Goal: Find specific page/section

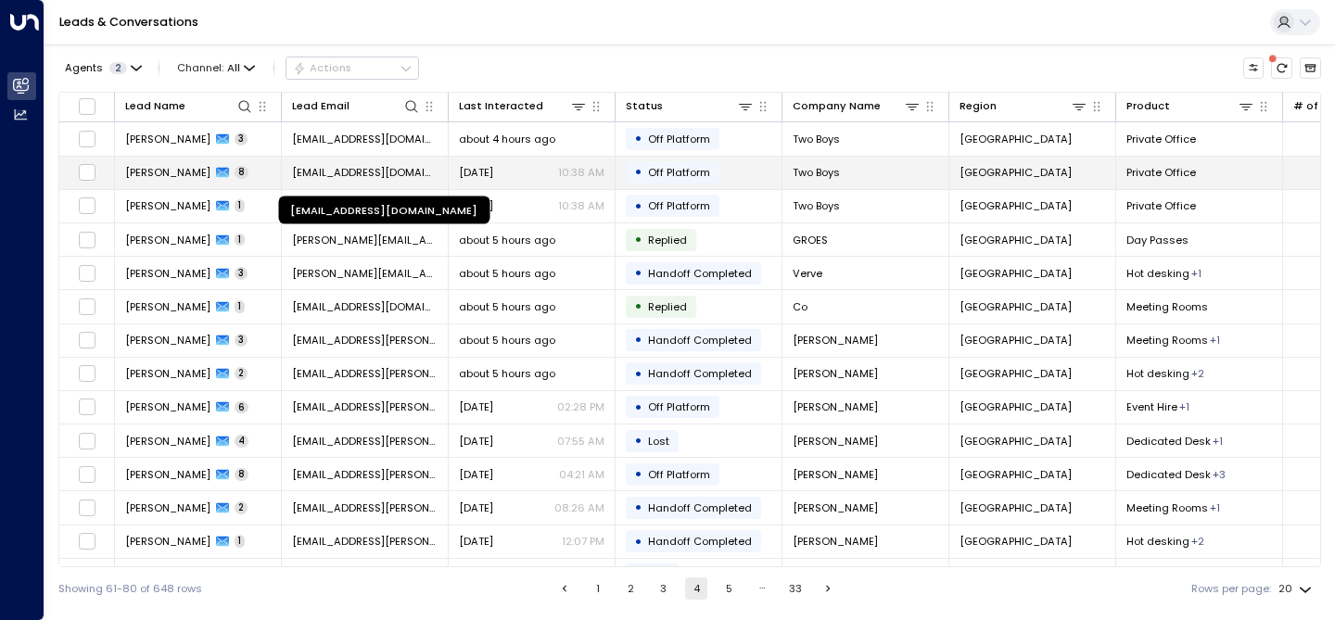
click at [373, 168] on span "[EMAIL_ADDRESS][DOMAIN_NAME]" at bounding box center [365, 172] width 146 height 15
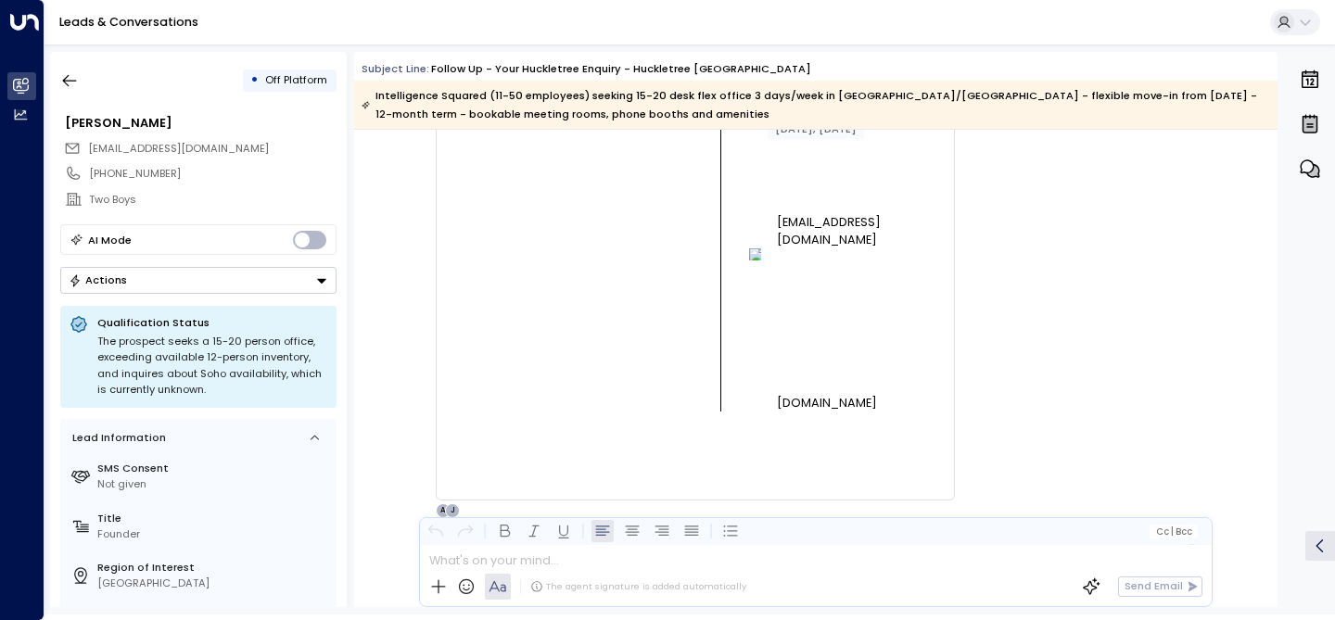
scroll to position [8812, 0]
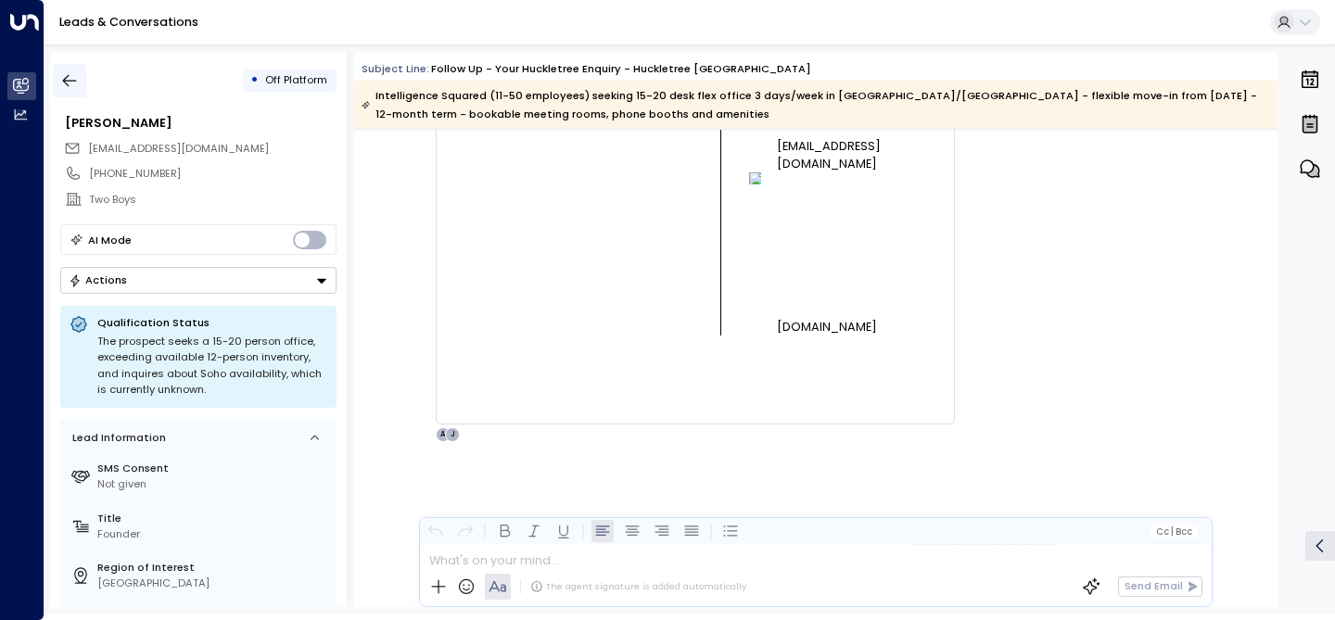
click at [70, 83] on icon "button" at bounding box center [69, 80] width 19 height 19
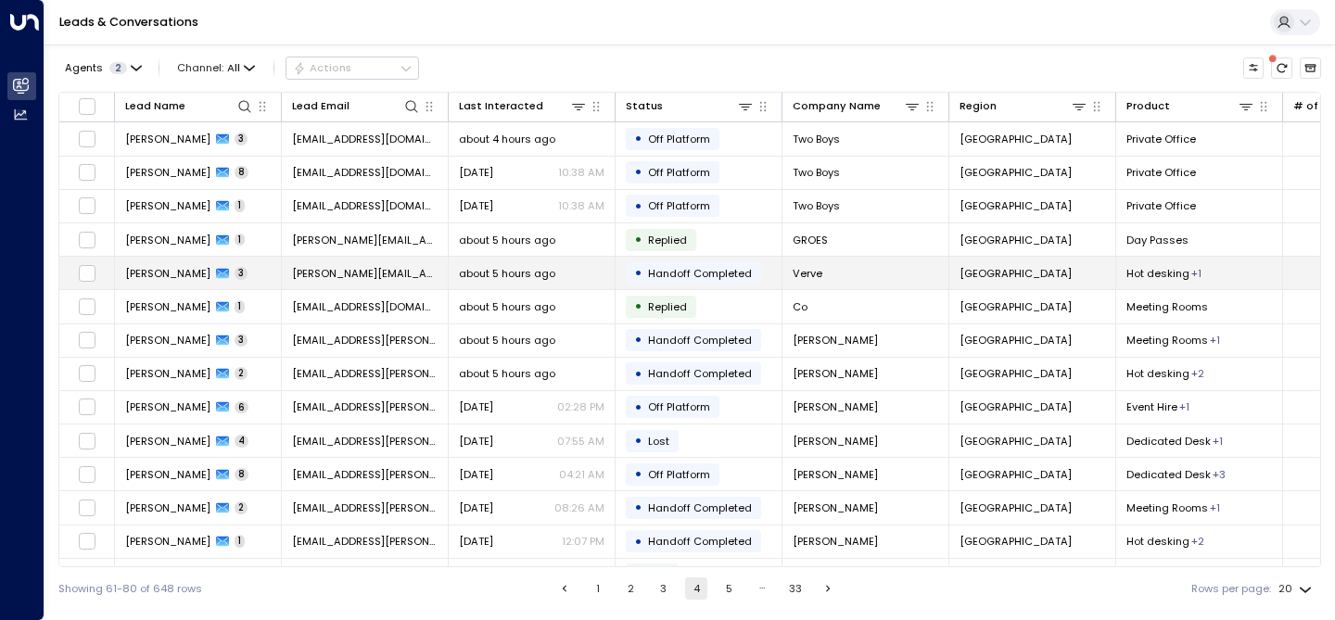
click at [153, 273] on span "[PERSON_NAME]" at bounding box center [167, 273] width 85 height 15
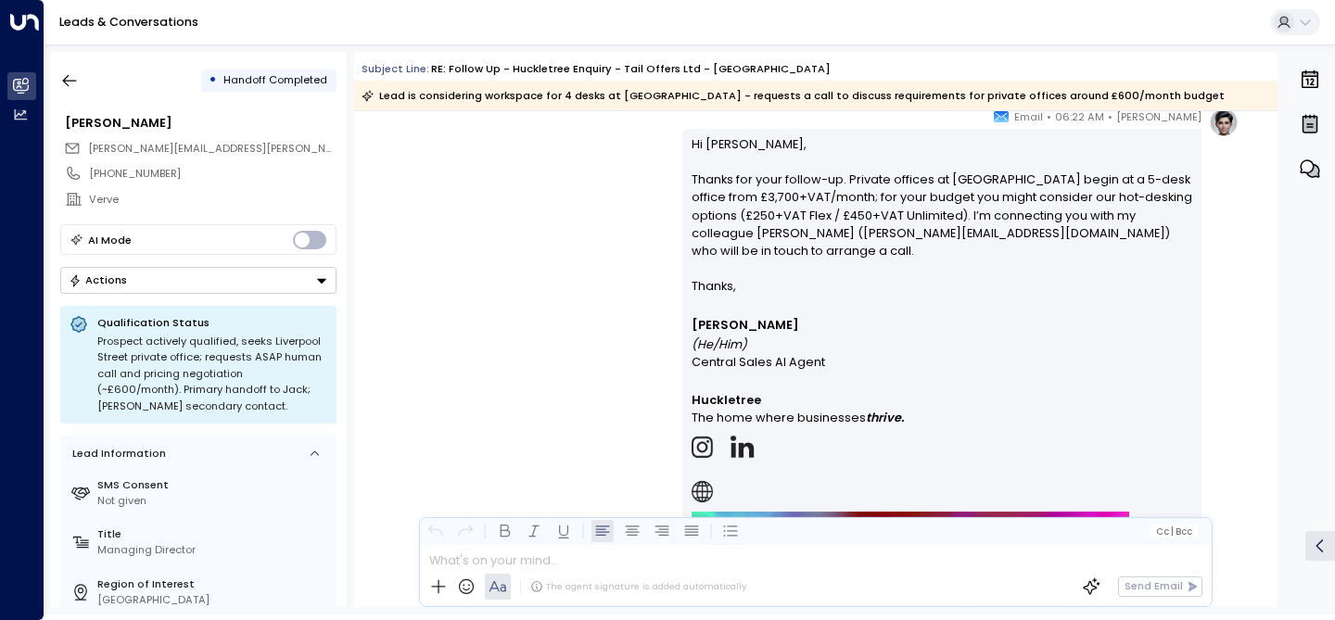
scroll to position [2242, 0]
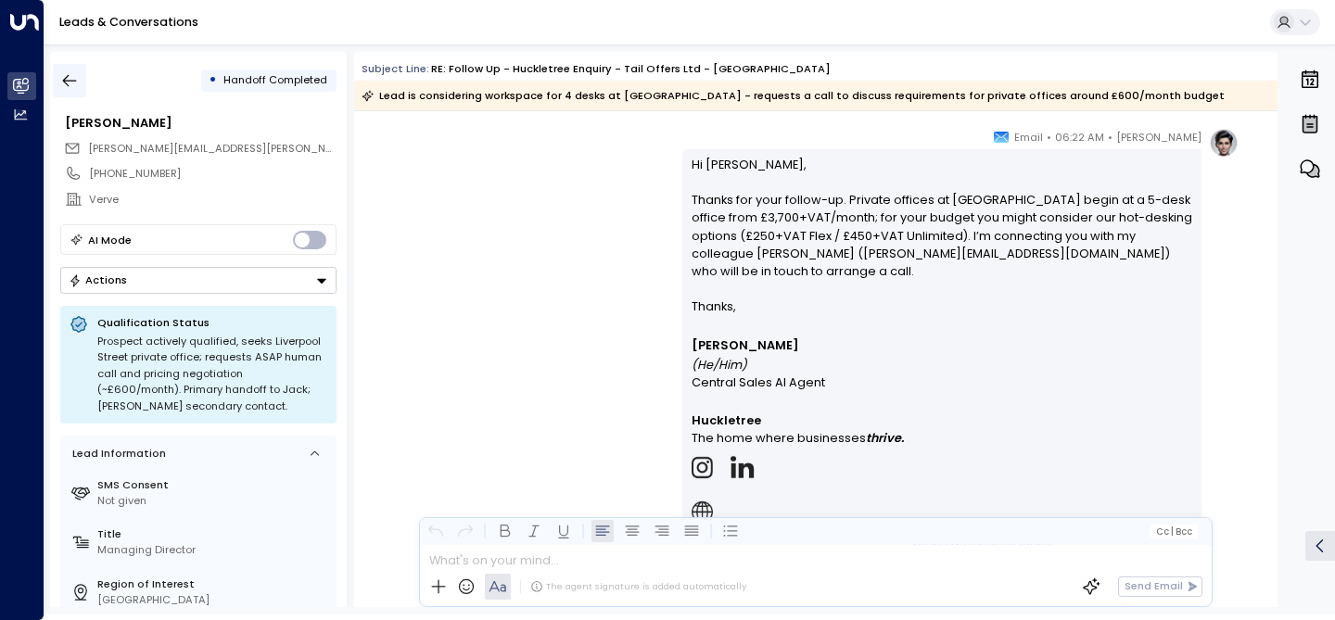
click at [68, 80] on icon "button" at bounding box center [70, 81] width 14 height 12
